Goal: Task Accomplishment & Management: Manage account settings

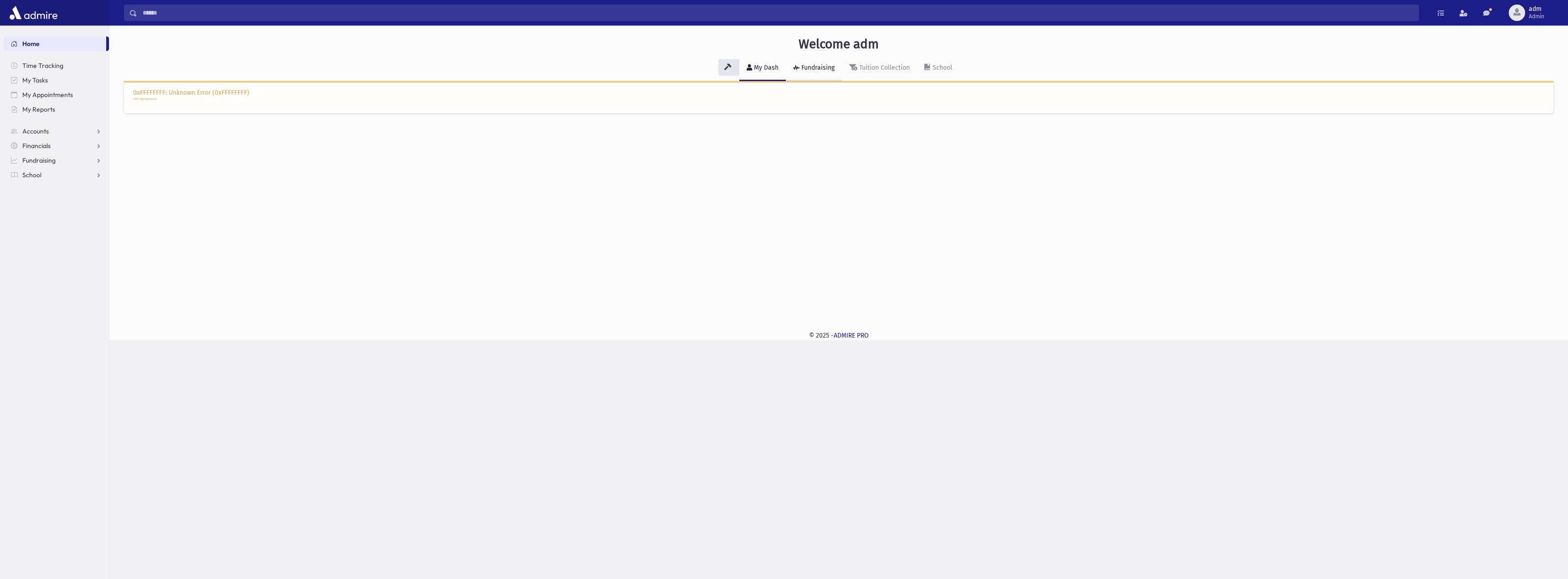
click at [823, 65] on div "Fundraising" at bounding box center [817, 68] width 35 height 7
click at [776, 68] on div "My Dash" at bounding box center [765, 68] width 27 height 7
click at [1532, 11] on span "adm" at bounding box center [1536, 9] width 16 height 7
click at [1520, 93] on link "Logout" at bounding box center [1529, 93] width 73 height 17
